Goal: Register for event/course

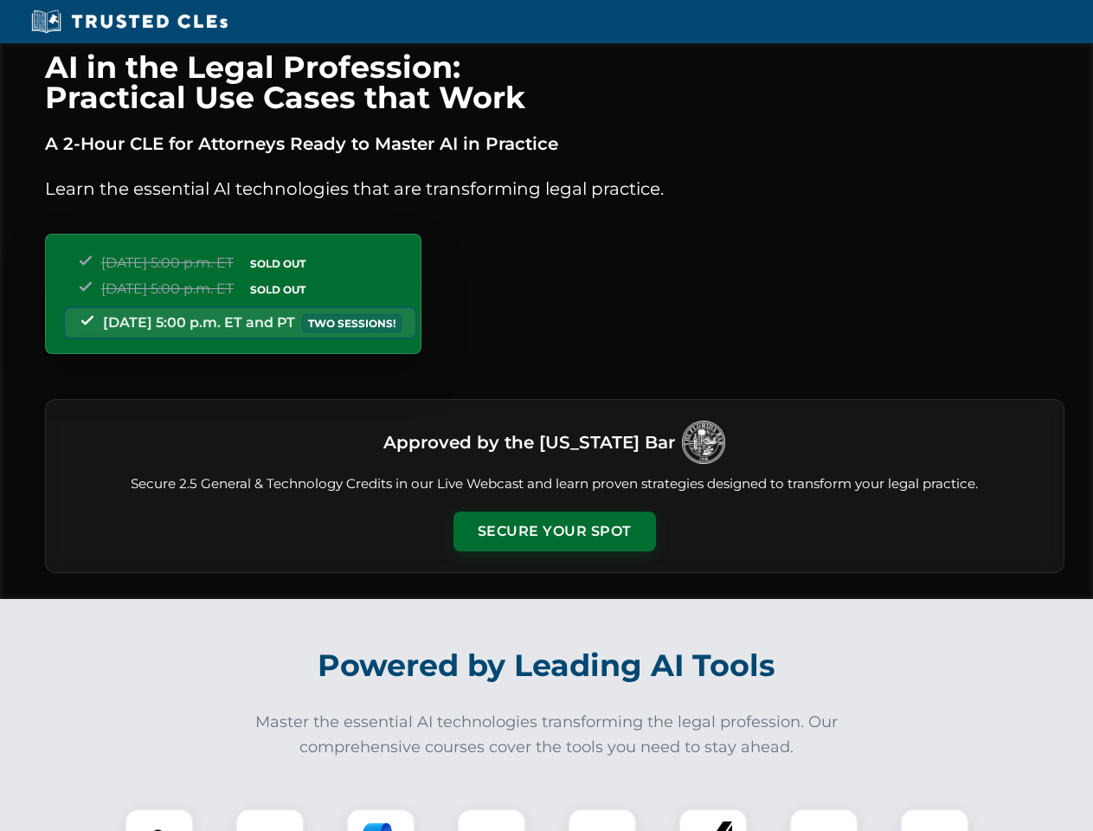
click at [554, 531] on button "Secure Your Spot" at bounding box center [554, 531] width 203 height 40
click at [159, 820] on img at bounding box center [159, 843] width 50 height 50
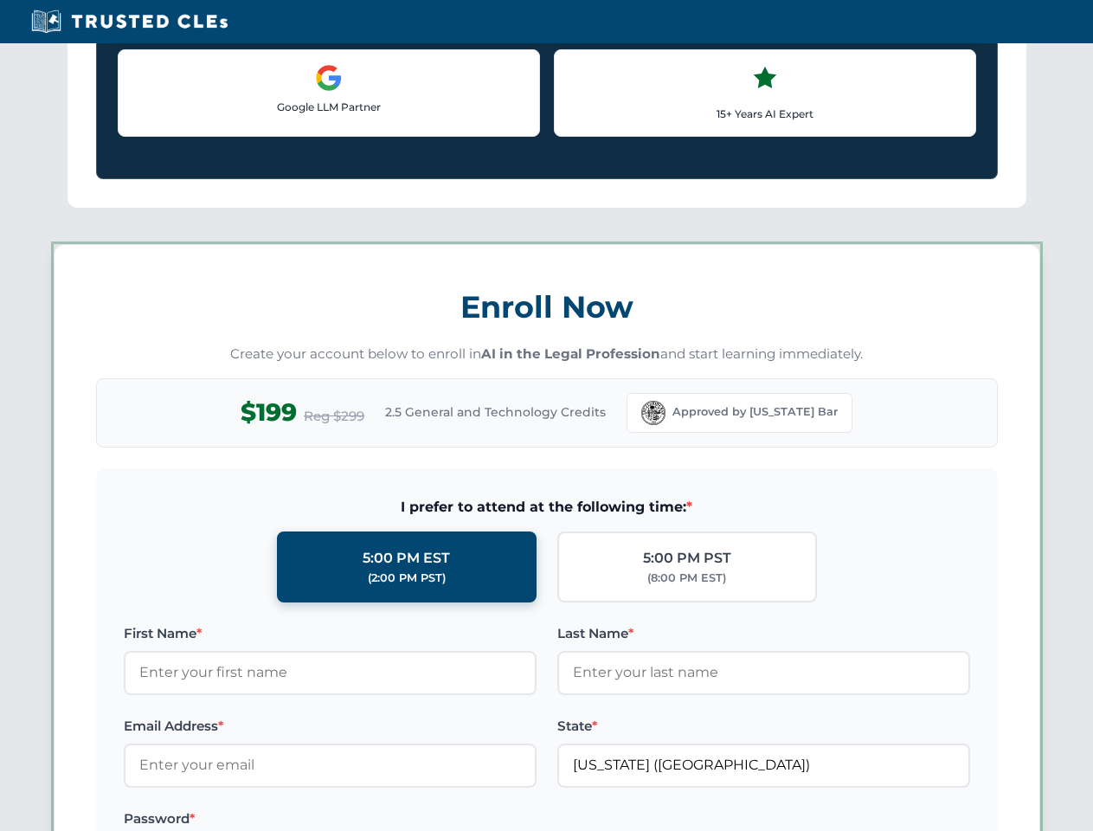
click at [381, 820] on label "Password *" at bounding box center [330, 818] width 413 height 21
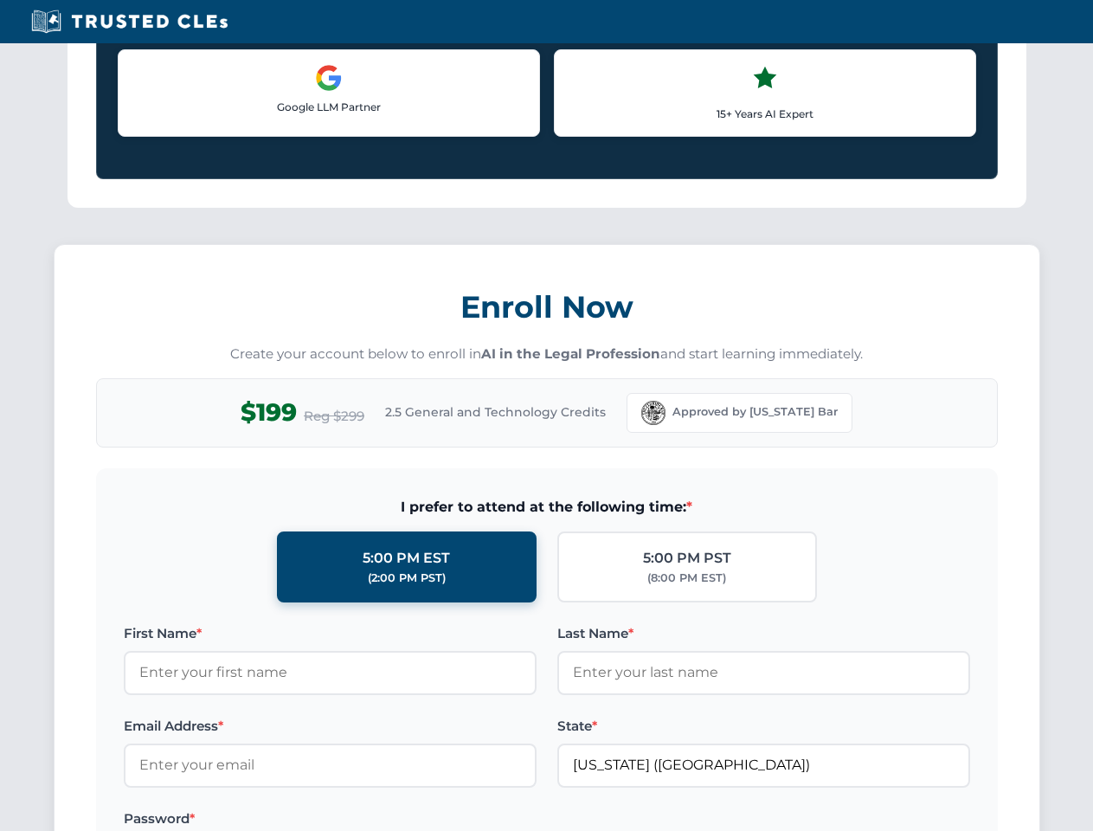
scroll to position [1699, 0]
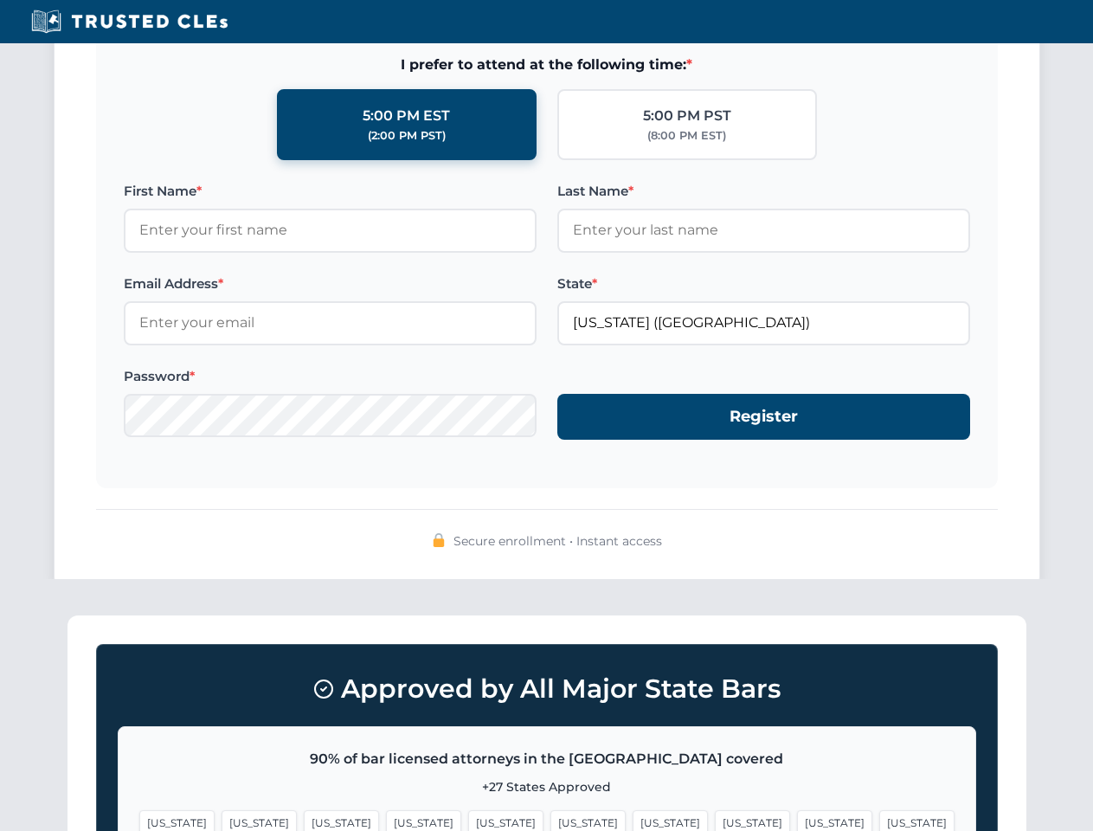
click at [797, 820] on span "[US_STATE]" at bounding box center [834, 822] width 75 height 25
